Goal: Navigation & Orientation: Find specific page/section

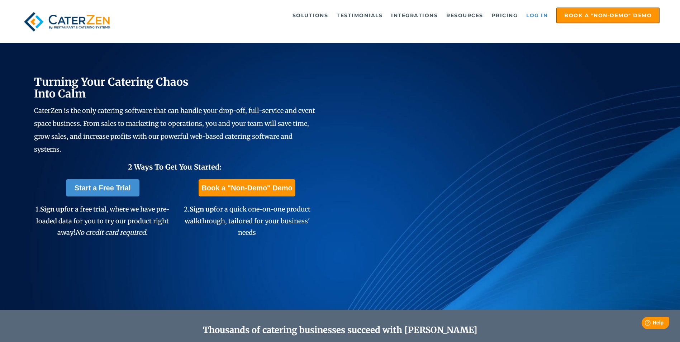
click at [526, 19] on link "Log in" at bounding box center [536, 15] width 29 height 14
click at [538, 16] on link "Log in" at bounding box center [536, 15] width 29 height 14
click at [536, 13] on link "Log in" at bounding box center [536, 15] width 29 height 14
